Goal: Task Accomplishment & Management: Complete application form

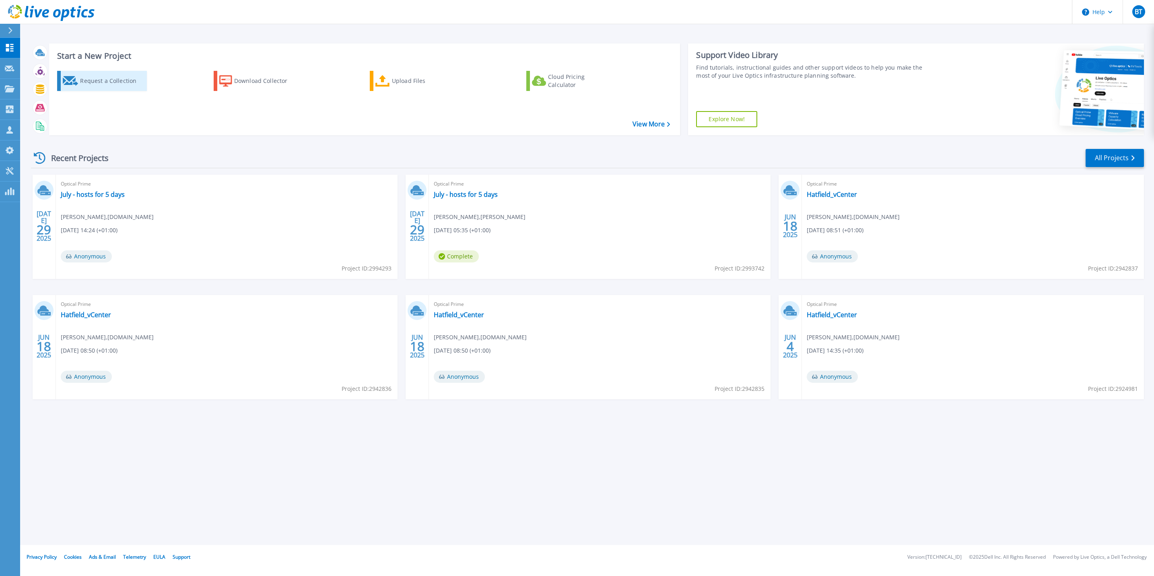
click at [120, 84] on div "Request a Collection" at bounding box center [112, 81] width 64 height 16
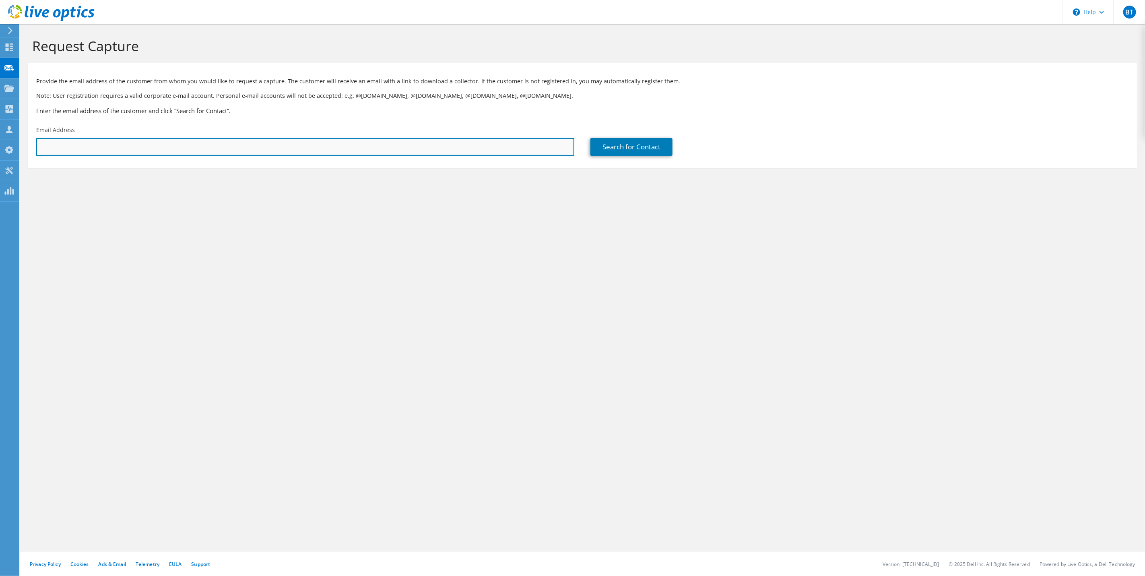
click at [291, 138] on input "text" at bounding box center [305, 147] width 538 height 18
paste input "[PERSON_NAME][EMAIL_ADDRESS][DOMAIN_NAME]"
type input "C.Mitchell@WhiteandCompany.co.uk"
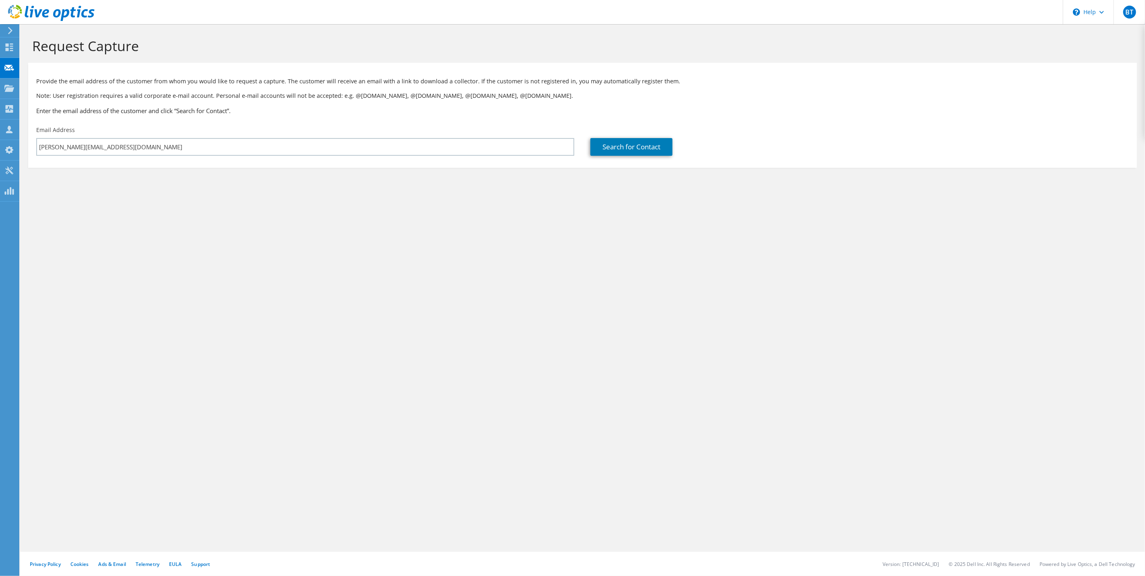
click at [491, 214] on div "Request Capture Provide the email address of the customer from whom you would l…" at bounding box center [582, 300] width 1125 height 552
click at [666, 153] on link "Search for Contact" at bounding box center [631, 147] width 82 height 18
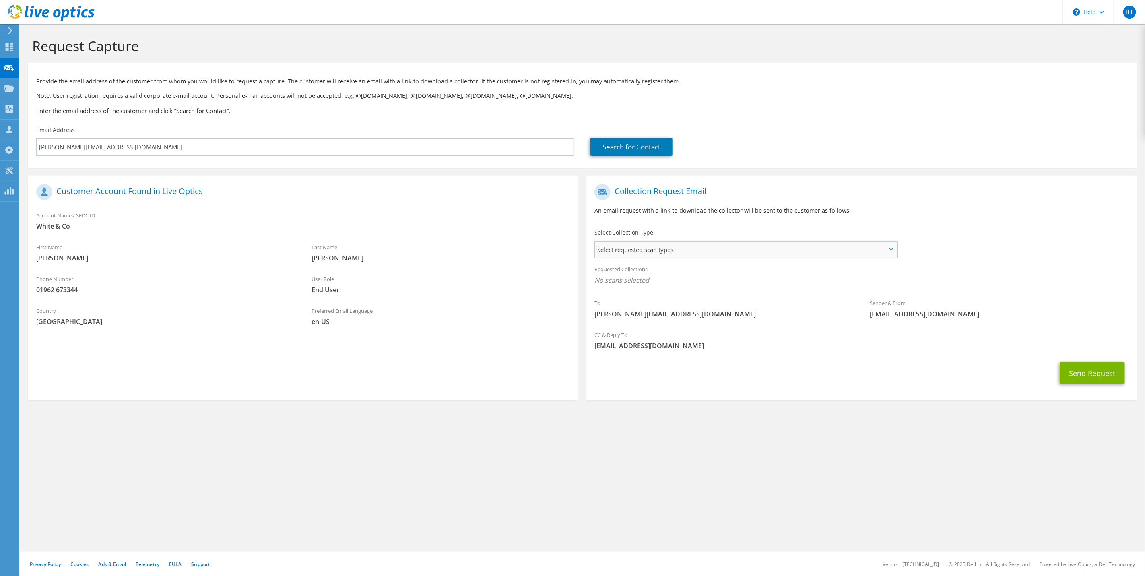
click at [739, 256] on span "Select requested scan types" at bounding box center [746, 249] width 302 height 16
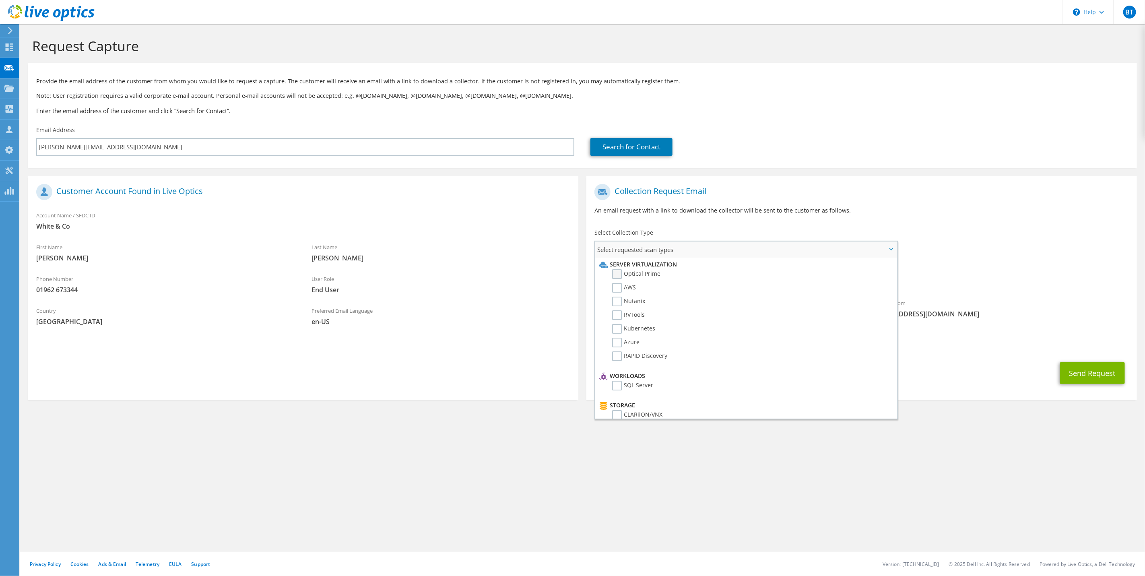
click at [622, 274] on label "Optical Prime" at bounding box center [636, 274] width 48 height 10
click at [0, 0] on input "Optical Prime" at bounding box center [0, 0] width 0 height 0
click at [989, 325] on div "Sender & From liveoptics@liveoptics.com" at bounding box center [999, 313] width 275 height 32
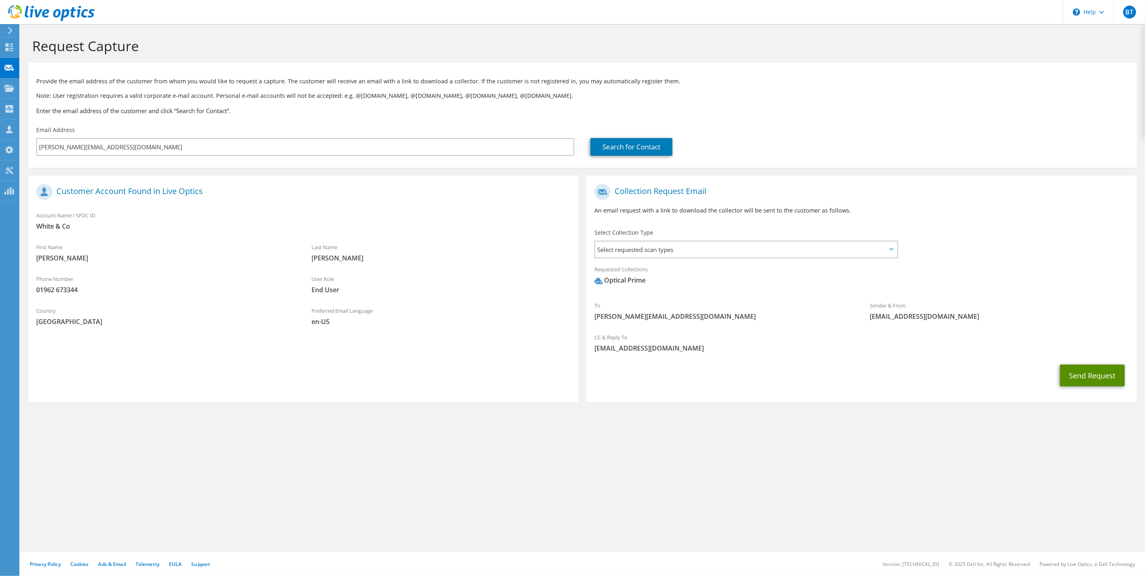
click at [1095, 378] on button "Send Request" at bounding box center [1092, 376] width 65 height 22
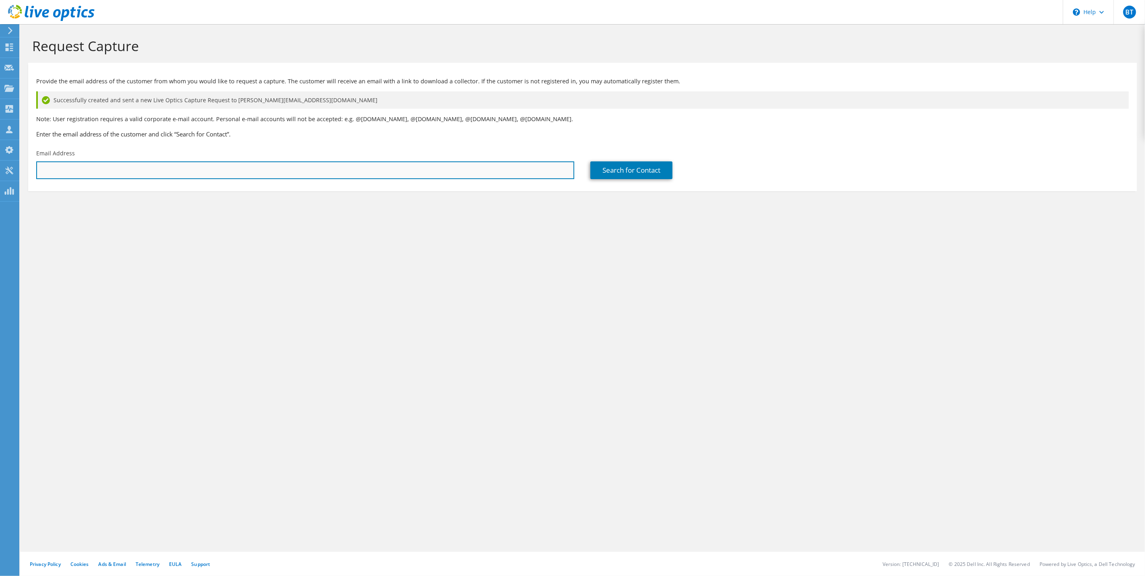
click at [227, 171] on input "text" at bounding box center [305, 170] width 538 height 18
paste input "S.Court@WhiteandCompany.co.uk"
type input "S.Court@WhiteandCompany.co.uk"
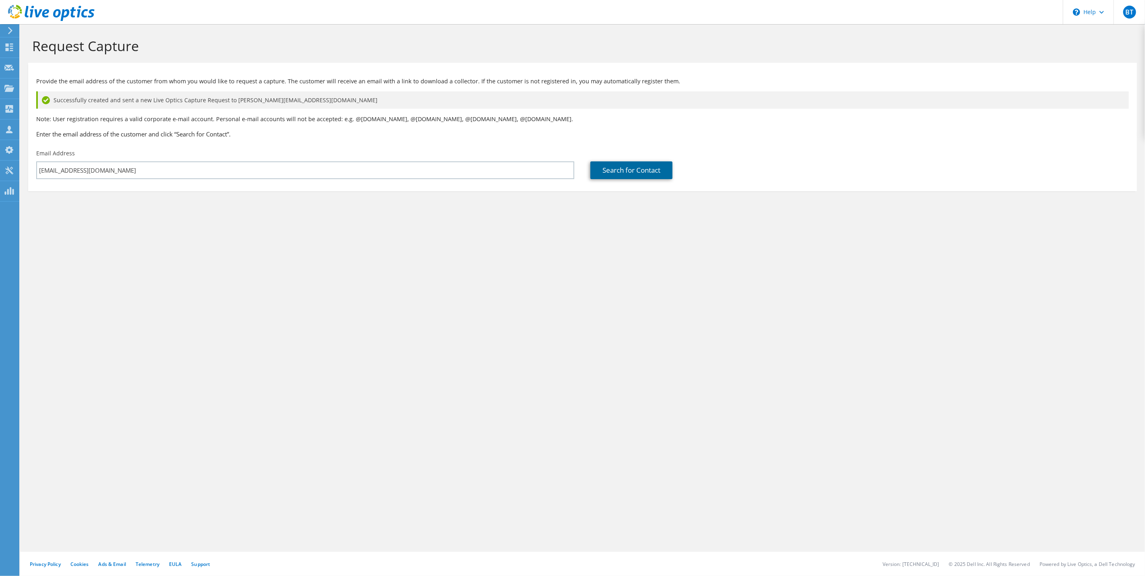
click at [635, 177] on link "Search for Contact" at bounding box center [631, 170] width 82 height 18
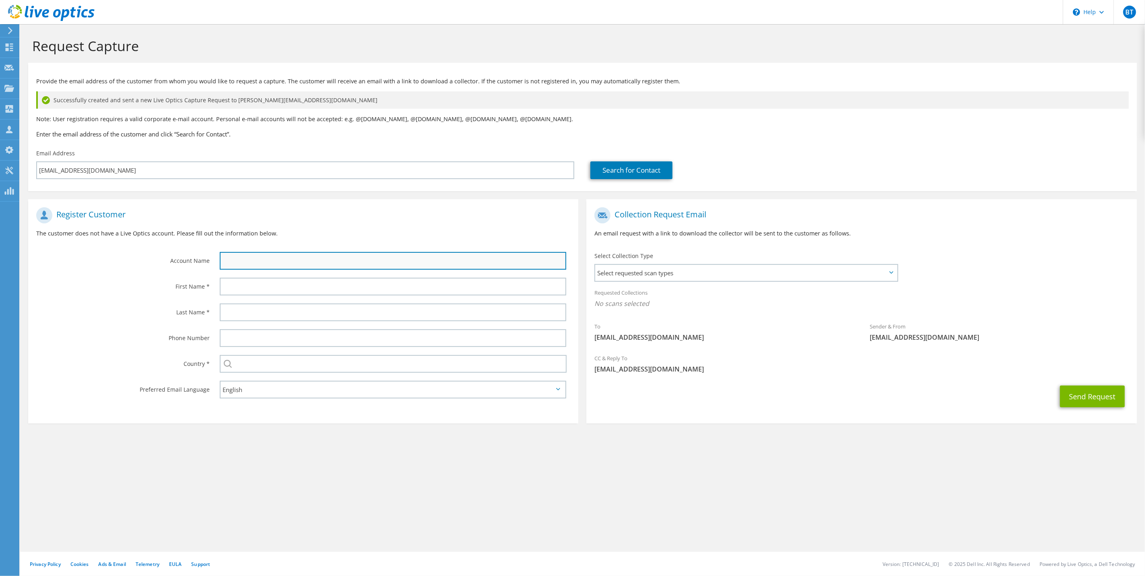
click at [289, 257] on input "text" at bounding box center [393, 261] width 347 height 18
drag, startPoint x: 241, startPoint y: 260, endPoint x: 239, endPoint y: 279, distance: 19.8
click at [241, 260] on input "text" at bounding box center [393, 261] width 347 height 18
paste input "WHITE & CO PLC"
type input "WHITE & CO PLC"
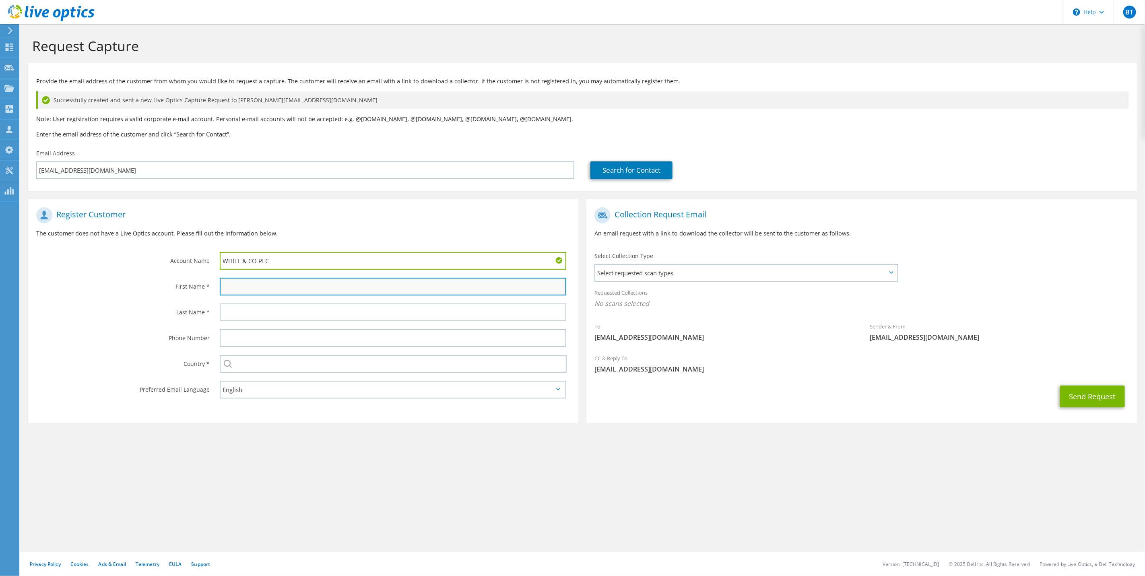
click at [230, 286] on input "text" at bounding box center [393, 287] width 347 height 18
type input "Stephen"
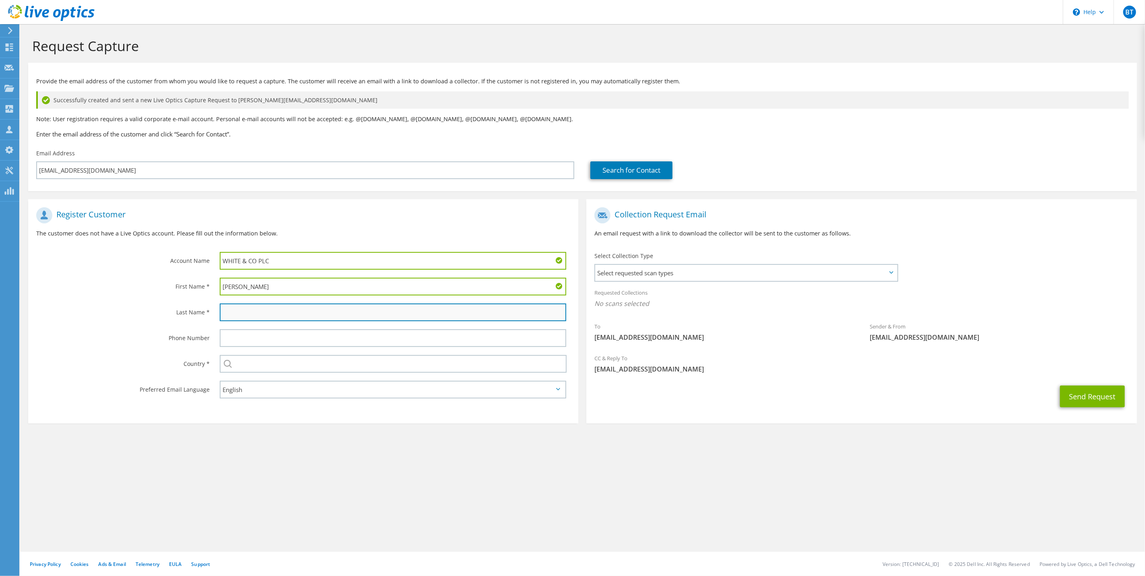
click at [267, 316] on input "text" at bounding box center [393, 312] width 347 height 18
type input "Court"
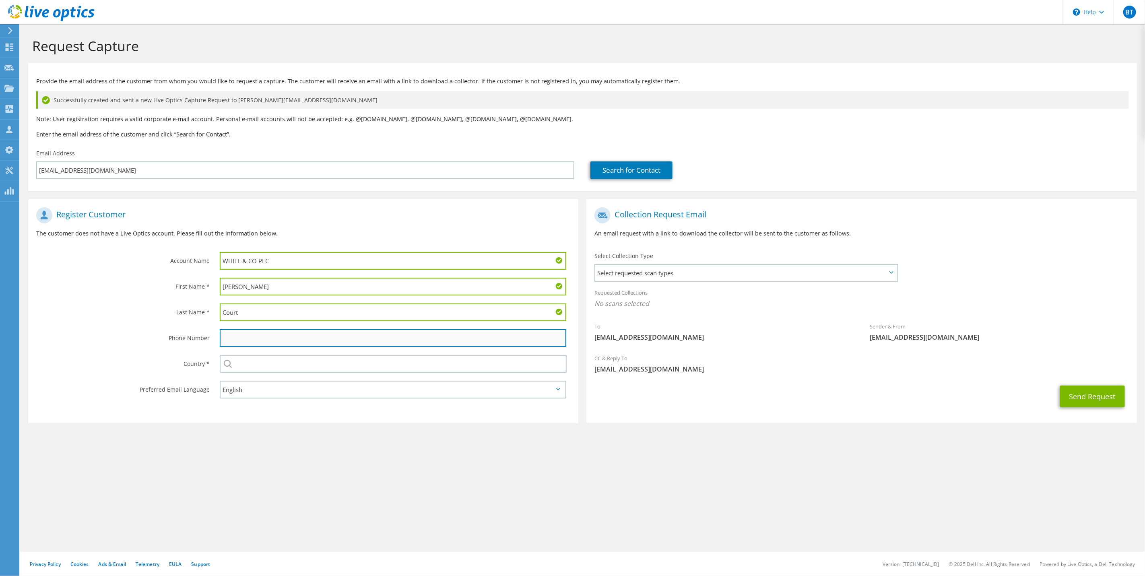
click at [239, 337] on input "text" at bounding box center [393, 338] width 347 height 18
paste input "(01962) 861727"
type input "(01962) 861727"
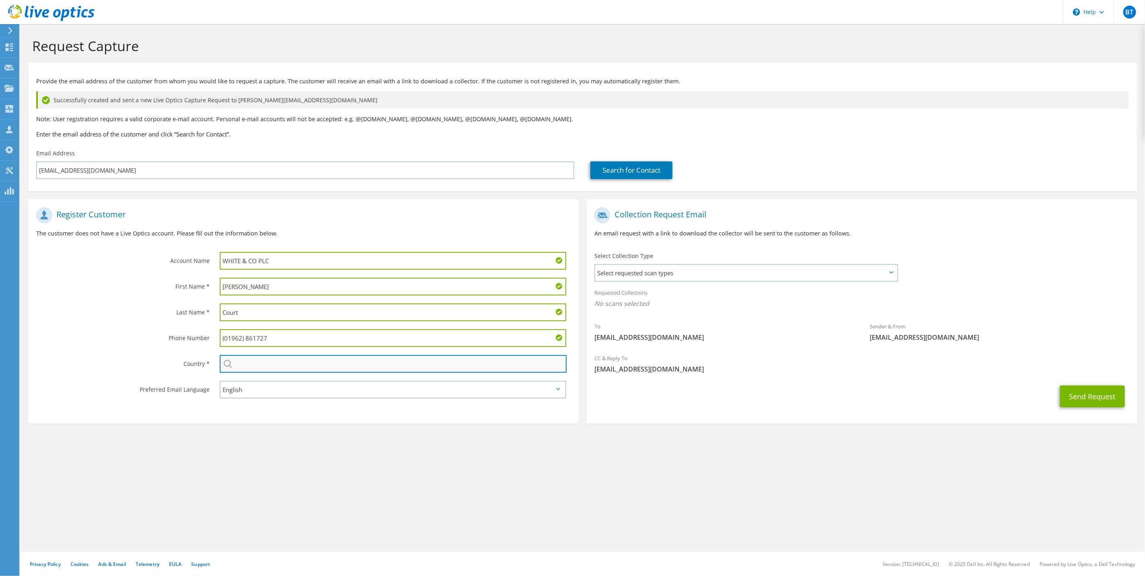
click at [279, 371] on input "text" at bounding box center [393, 364] width 347 height 18
type input "United Kingdom"
click at [586, 456] on section "Request Capture Provide the email address of the customer from whom you would l…" at bounding box center [582, 243] width 1125 height 439
click at [697, 272] on span "Select requested scan types" at bounding box center [746, 273] width 302 height 16
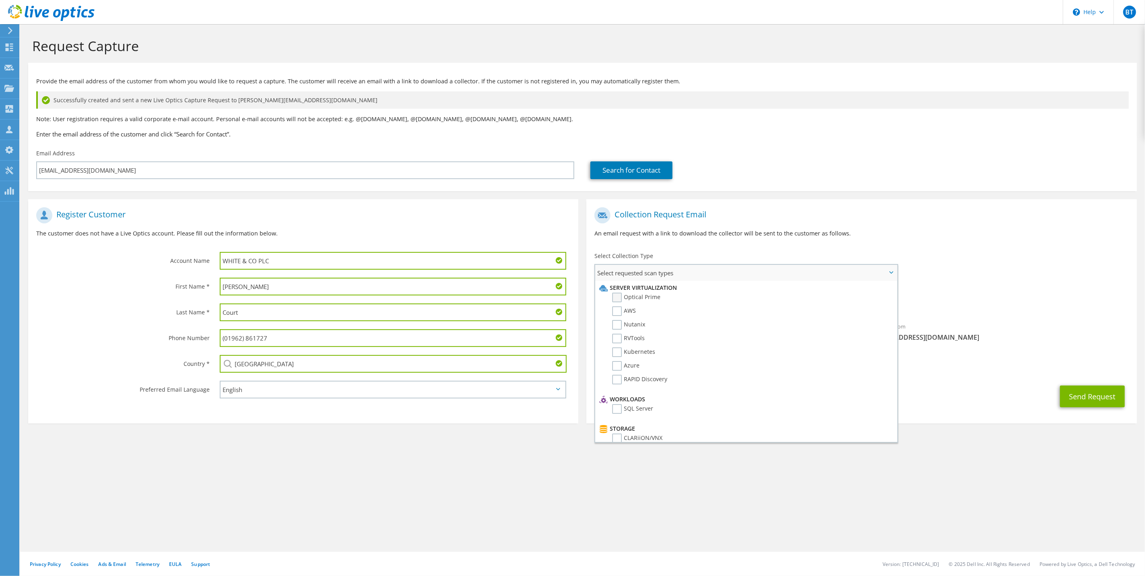
click at [615, 296] on label "Optical Prime" at bounding box center [636, 298] width 48 height 10
click at [0, 0] on input "Optical Prime" at bounding box center [0, 0] width 0 height 0
click at [1046, 282] on div "To S.Court@WhiteandCompany.co.uk Sender & From liveoptics@liveoptics.com" at bounding box center [861, 277] width 550 height 149
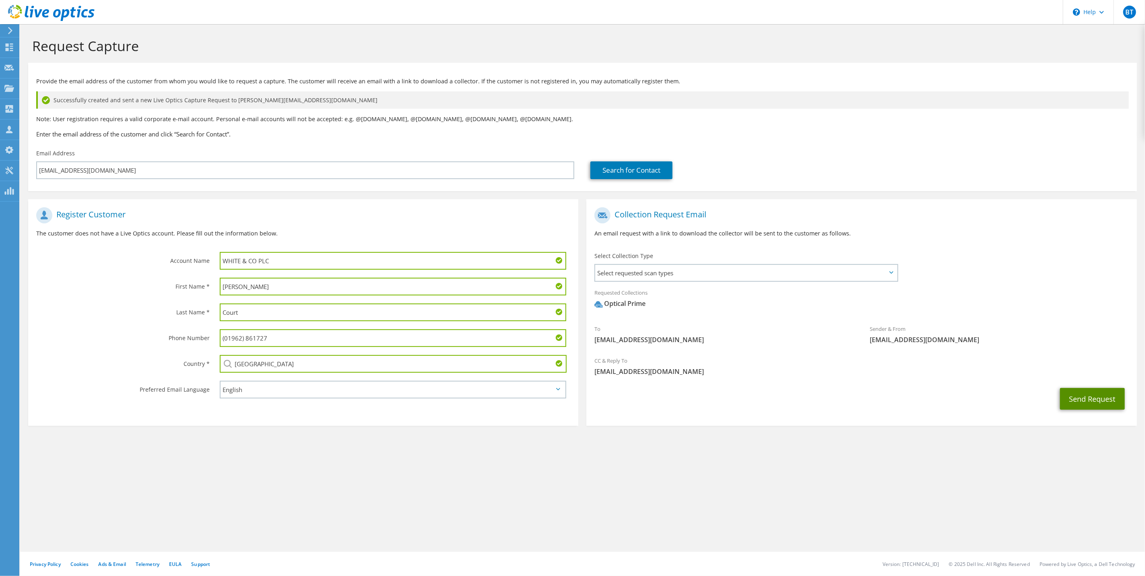
click at [1079, 402] on button "Send Request" at bounding box center [1092, 399] width 65 height 22
